Goal: Navigation & Orientation: Find specific page/section

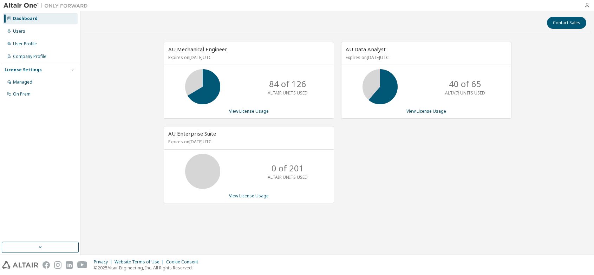
click at [587, 4] on icon "button" at bounding box center [588, 5] width 6 height 6
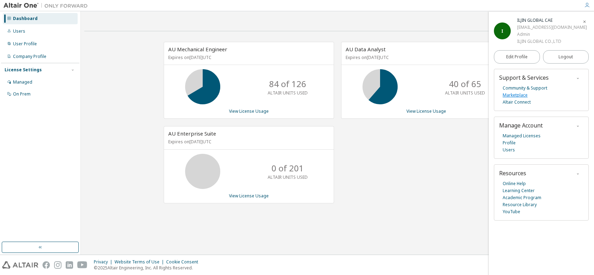
click at [518, 95] on link "Marketplace" at bounding box center [515, 95] width 25 height 7
